Goal: Transaction & Acquisition: Book appointment/travel/reservation

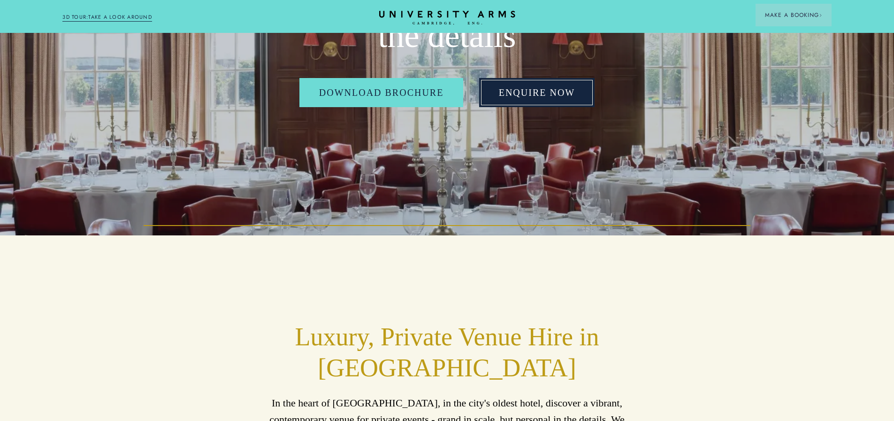
scroll to position [282, 0]
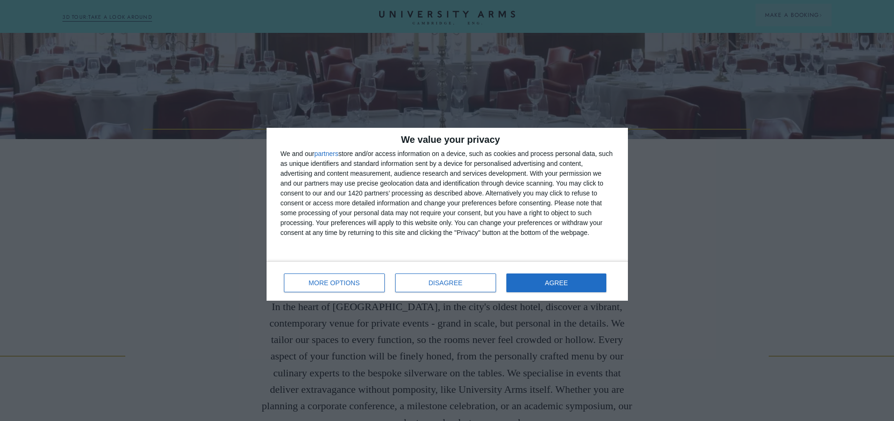
click at [548, 292] on div "MORE OPTIONS DISAGREE AGREE" at bounding box center [447, 281] width 333 height 27
click at [551, 283] on span "AGREE" at bounding box center [556, 282] width 23 height 7
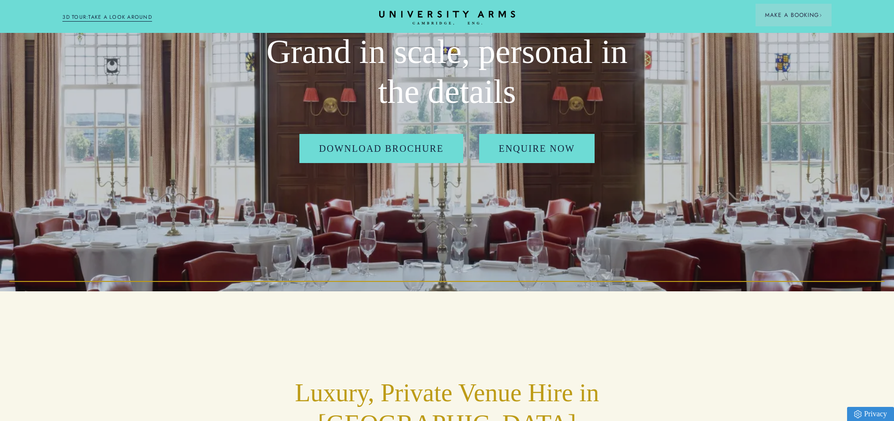
scroll to position [0, 0]
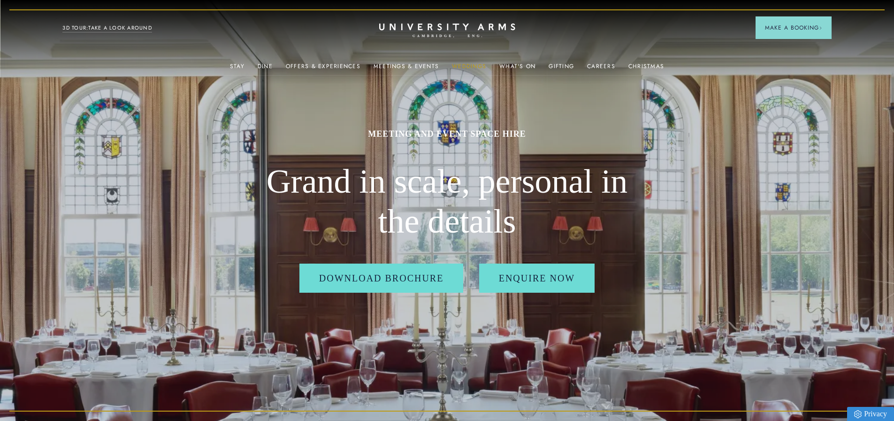
click at [455, 69] on link "Weddings" at bounding box center [469, 69] width 34 height 12
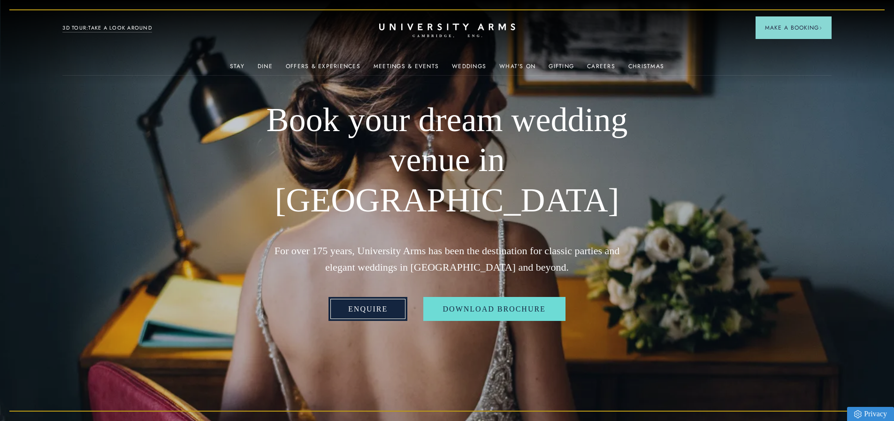
click at [387, 297] on link "Enquire" at bounding box center [368, 309] width 79 height 24
click at [403, 66] on link "Meetings & Events" at bounding box center [406, 69] width 65 height 12
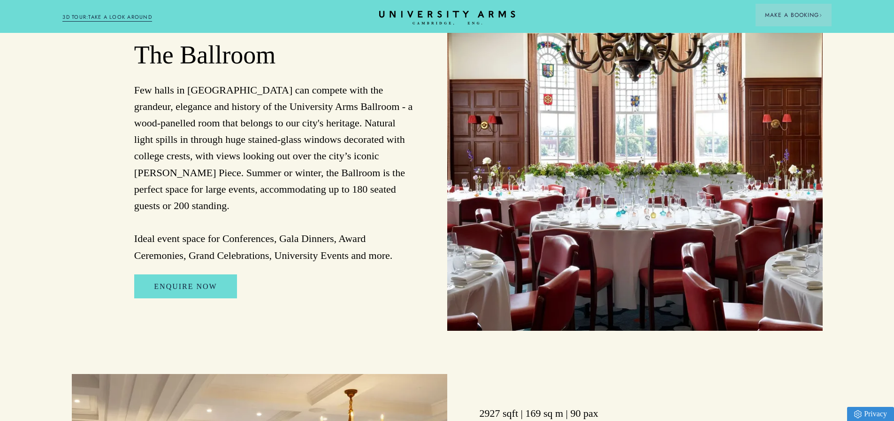
scroll to position [845, 0]
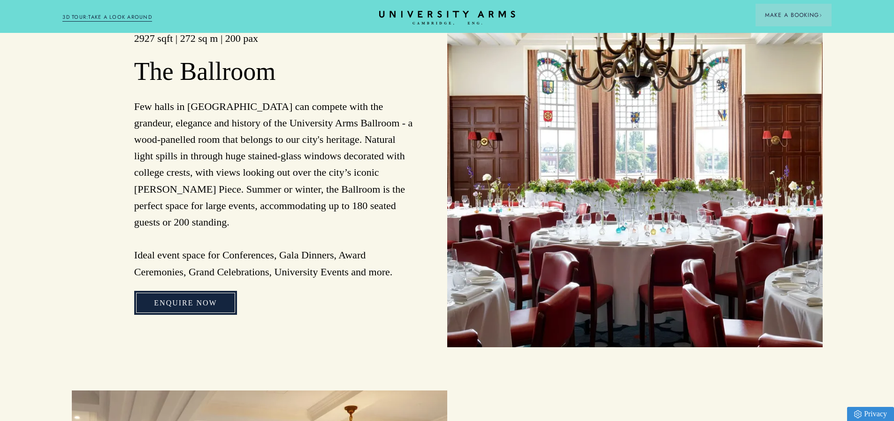
click at [167, 291] on link "Enquire Now" at bounding box center [185, 303] width 102 height 24
